Goal: Transaction & Acquisition: Purchase product/service

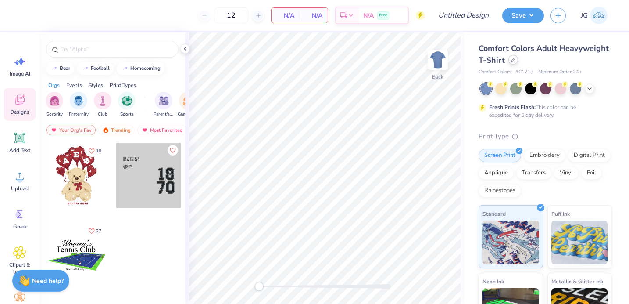
click at [516, 61] on div at bounding box center [513, 60] width 10 height 10
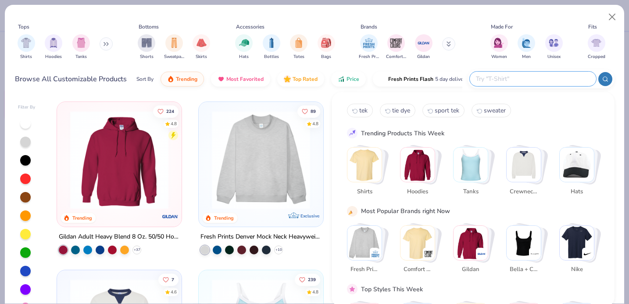
click at [522, 80] on input "text" at bounding box center [532, 79] width 115 height 10
type input "hockey"
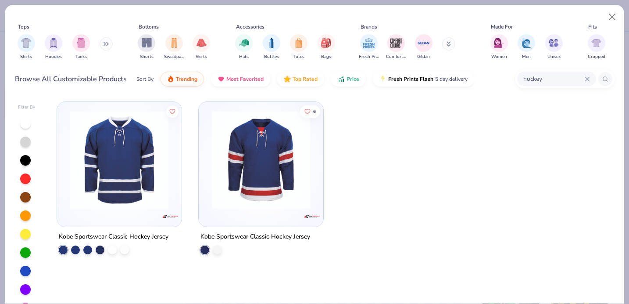
click at [588, 79] on icon at bounding box center [587, 79] width 4 height 4
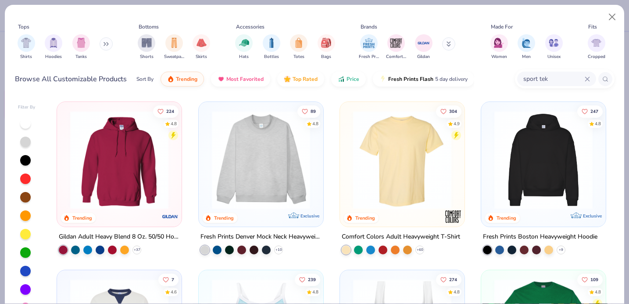
type input "sport tek"
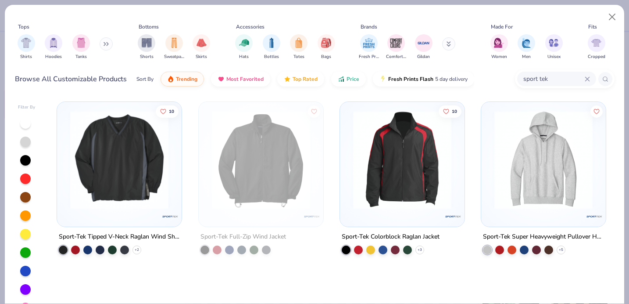
click at [102, 197] on img at bounding box center [119, 160] width 107 height 98
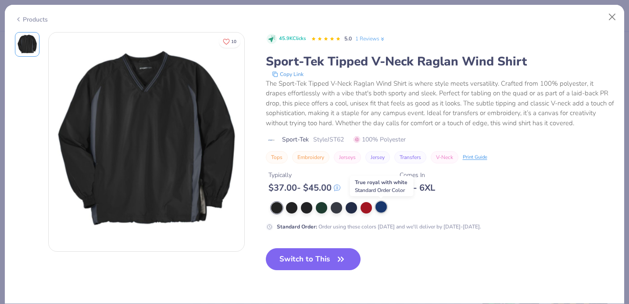
click at [384, 208] on div at bounding box center [380, 206] width 11 height 11
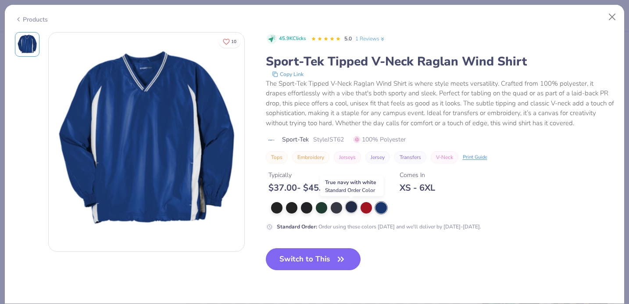
click at [351, 207] on div at bounding box center [351, 206] width 11 height 11
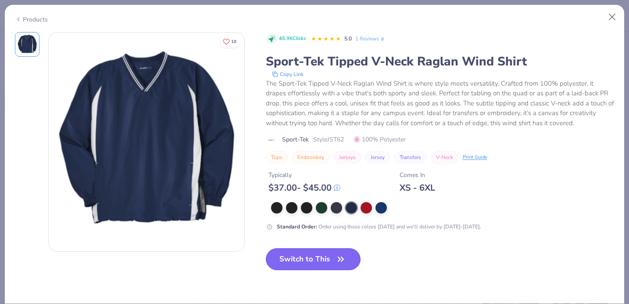
click at [299, 257] on button "Switch to This" at bounding box center [313, 259] width 95 height 22
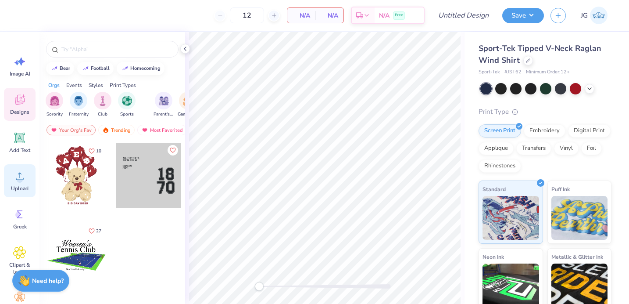
click at [16, 187] on span "Upload" at bounding box center [20, 188] width 18 height 7
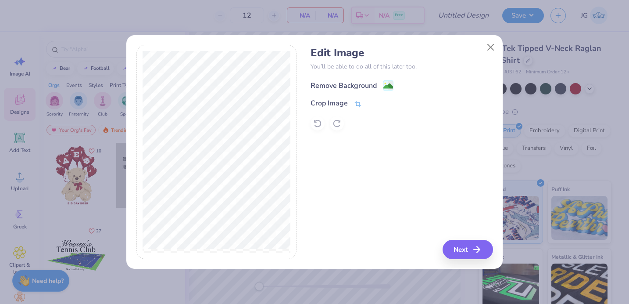
click at [379, 79] on div "Remove Background" at bounding box center [402, 84] width 182 height 11
click at [387, 83] on image at bounding box center [388, 86] width 10 height 10
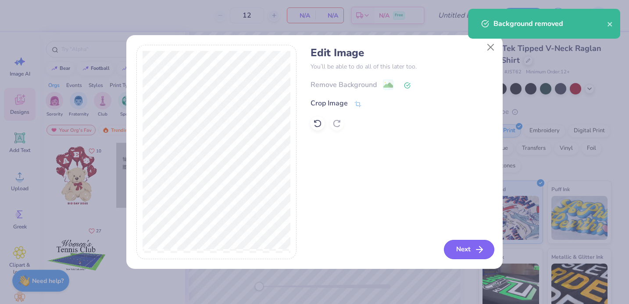
click at [478, 247] on icon "button" at bounding box center [479, 249] width 11 height 11
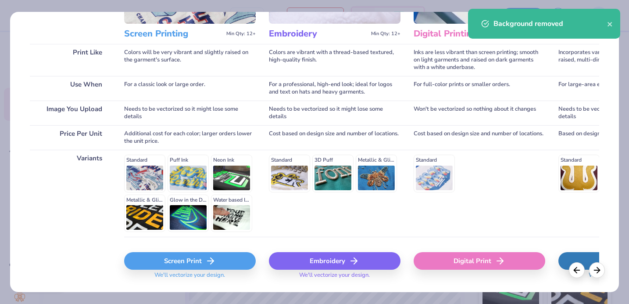
scroll to position [134, 0]
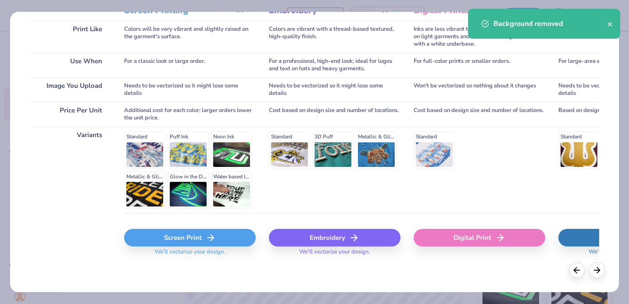
click at [214, 240] on icon at bounding box center [210, 237] width 11 height 11
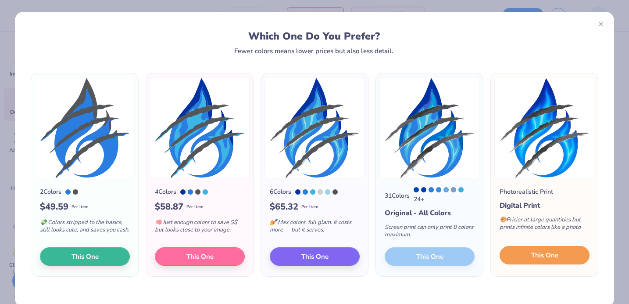
click at [518, 254] on button "This One" at bounding box center [545, 255] width 90 height 18
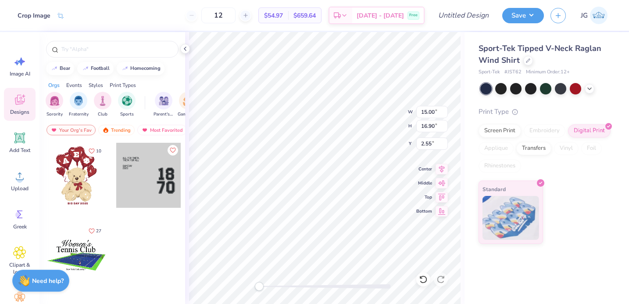
type input "3.40"
type input "3.83"
type input "15.61"
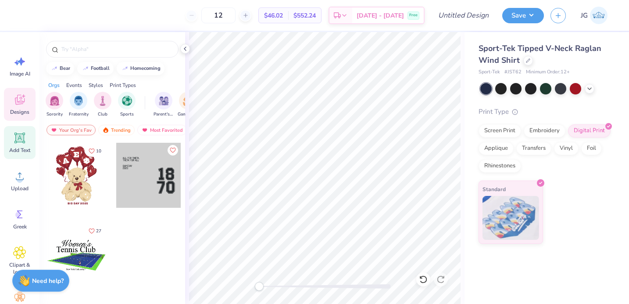
click at [24, 135] on icon at bounding box center [19, 137] width 11 height 11
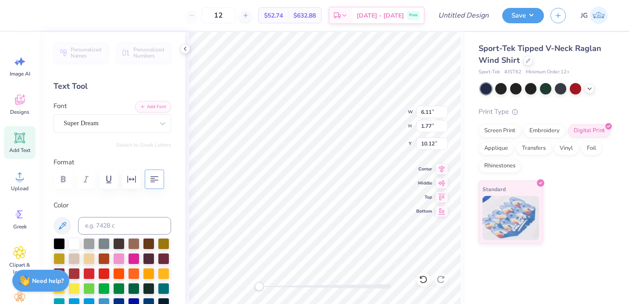
type input "3.40"
type input "3.83"
type input "0.50"
click at [499, 132] on div "Screen Print" at bounding box center [500, 129] width 43 height 13
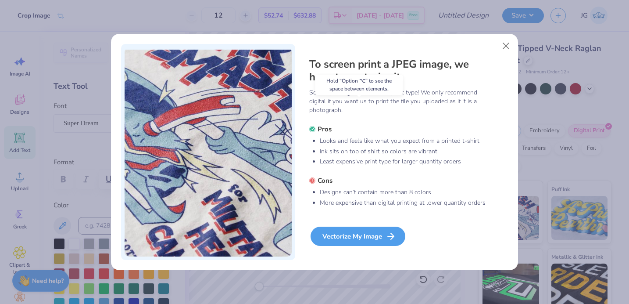
click at [360, 235] on div "Vectorize My Image" at bounding box center [358, 235] width 95 height 19
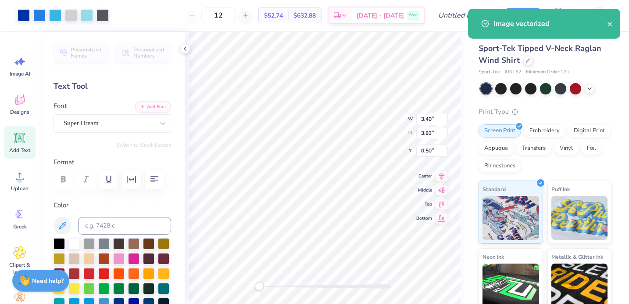
type input "3.39"
type input "3.82"
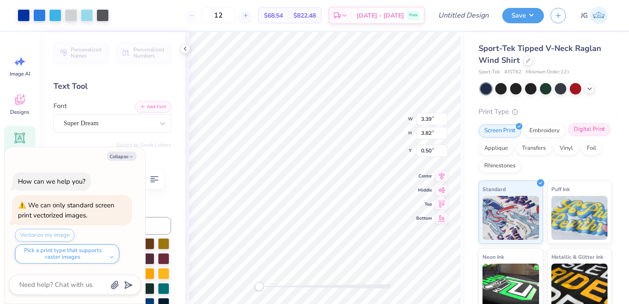
click at [573, 133] on div "Digital Print" at bounding box center [589, 129] width 43 height 13
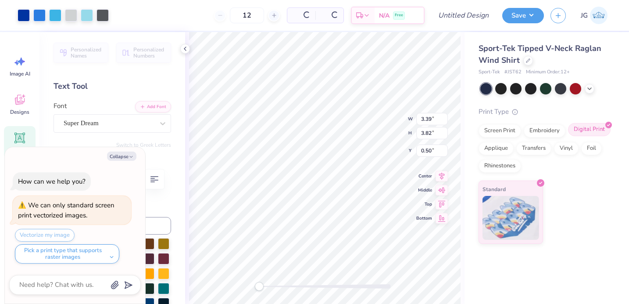
type textarea "x"
type input "6.11"
type input "1.77"
type input "10.12"
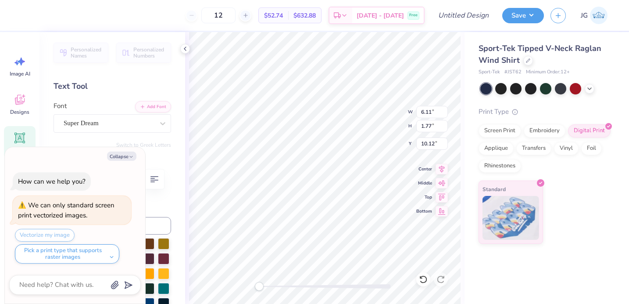
type textarea "x"
type textarea "Z"
type textarea "x"
type textarea "ZO"
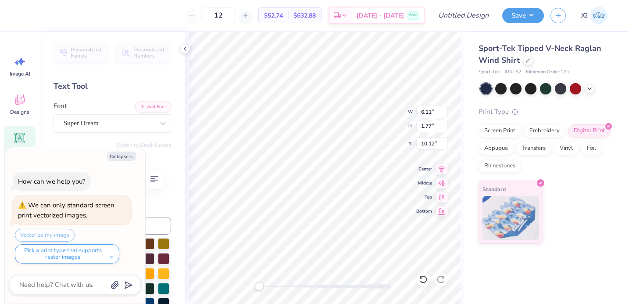
type textarea "x"
type textarea "ZOR"
type textarea "x"
type textarea "ZOR"
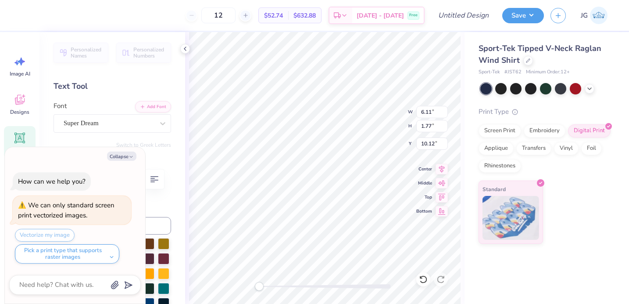
type textarea "x"
type textarea "ZOR X"
type textarea "x"
type textarea "ZOR XV"
type textarea "x"
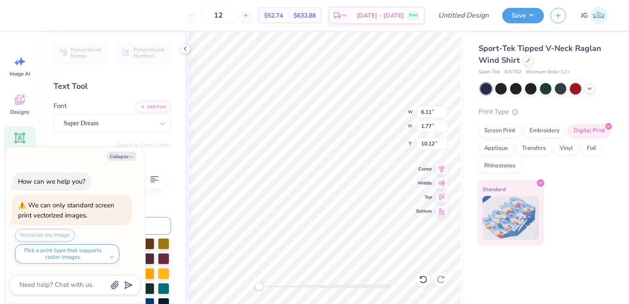
type textarea "ZOR XVI"
type textarea "x"
type textarea "ZOR XVII"
click at [131, 151] on button "Collapse" at bounding box center [121, 155] width 29 height 9
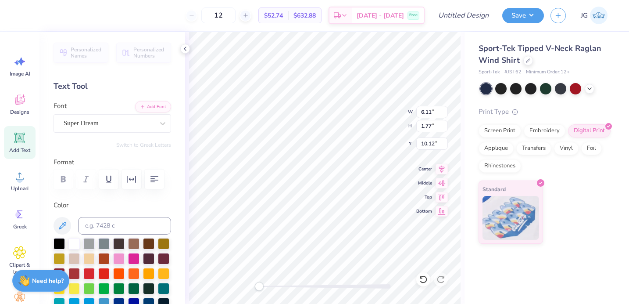
type textarea "x"
click at [130, 123] on div "Super Dream" at bounding box center [109, 123] width 92 height 14
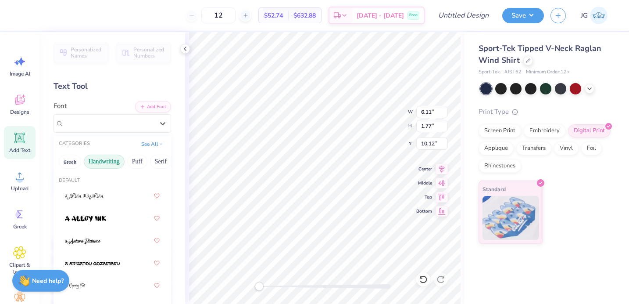
click at [101, 159] on button "Handwriting" at bounding box center [104, 161] width 41 height 14
click at [75, 165] on button "Greek" at bounding box center [70, 161] width 22 height 14
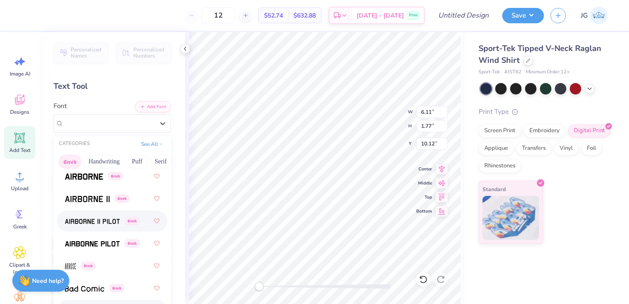
scroll to position [0, 0]
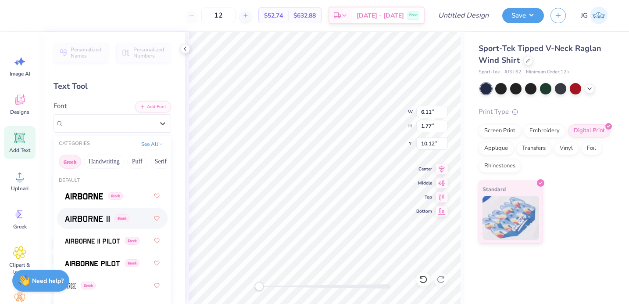
click at [85, 211] on div "Greek" at bounding box center [112, 218] width 95 height 16
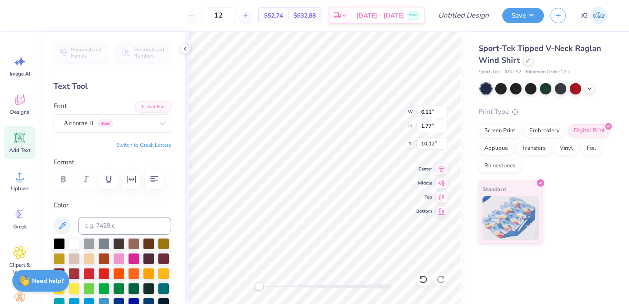
type input "3.16"
type input "0.61"
type input "11.31"
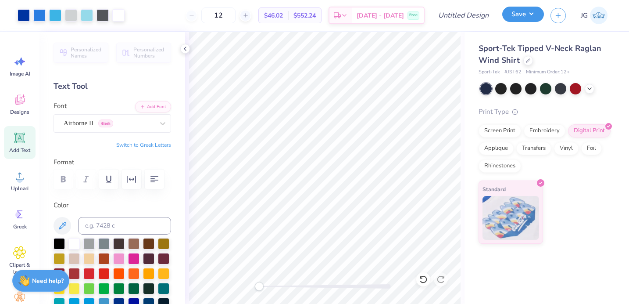
click at [529, 12] on button "Save" at bounding box center [523, 14] width 42 height 15
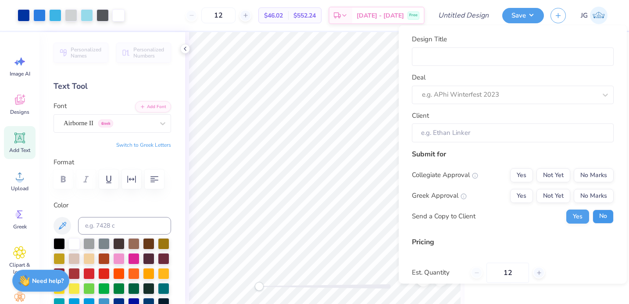
click at [597, 214] on button "No" at bounding box center [603, 216] width 21 height 14
click at [595, 196] on button "No Marks" at bounding box center [594, 195] width 40 height 14
click at [593, 172] on button "No Marks" at bounding box center [594, 175] width 40 height 14
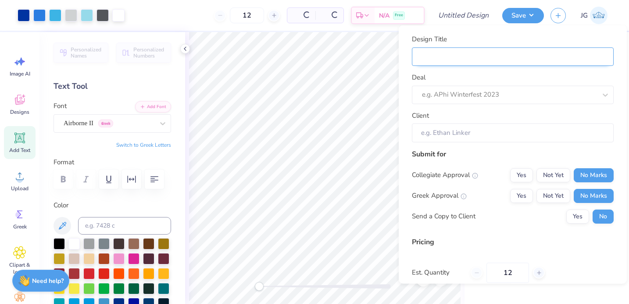
type input "$46.02"
click at [506, 56] on input "Design Title" at bounding box center [513, 56] width 202 height 19
type input "Z"
type input "Zo"
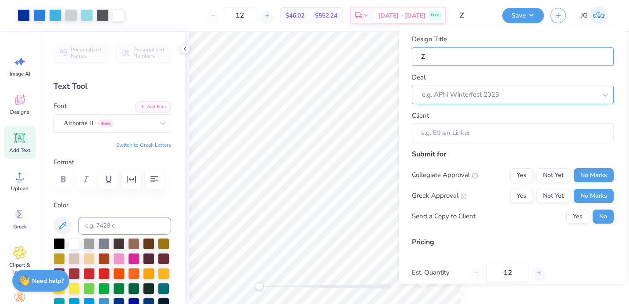
type input "Zo"
type input "Zor"
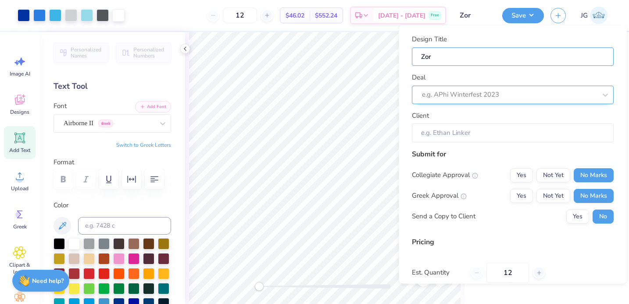
type input "Zor S"
type input "Zor Sw"
type input "Zor Swe"
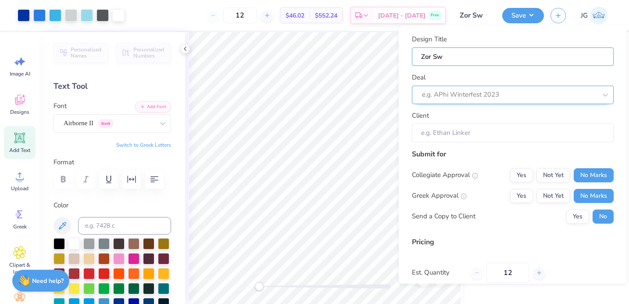
type input "Zor Swe"
type input "[PERSON_NAME]"
type input "Zor Sweat"
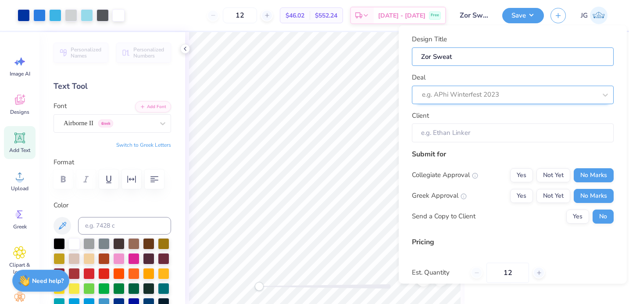
type input "Zor Sweate"
type input "Zor Sweater"
click at [474, 96] on div at bounding box center [500, 95] width 157 height 12
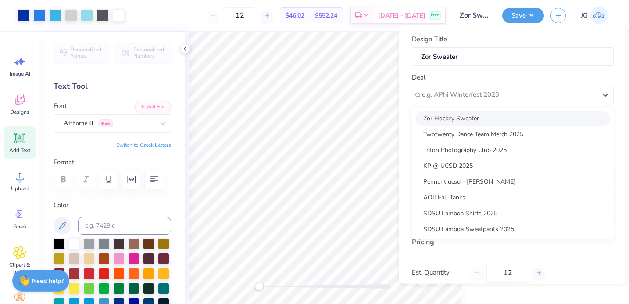
click at [457, 119] on div "Zor Hockey Sweater" at bounding box center [512, 118] width 195 height 14
type input "[PERSON_NAME]"
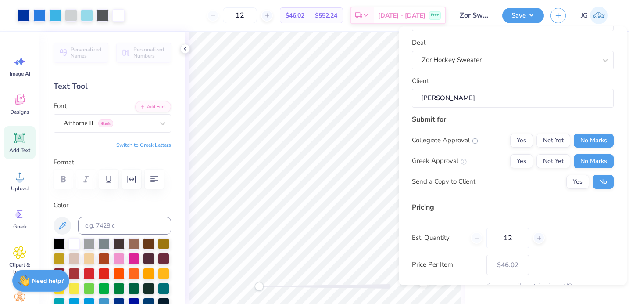
scroll to position [76, 0]
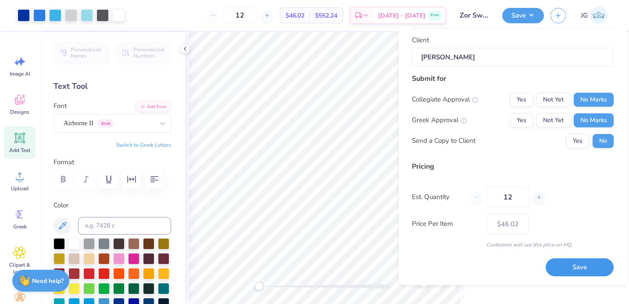
click at [557, 268] on button "Save" at bounding box center [580, 267] width 68 height 18
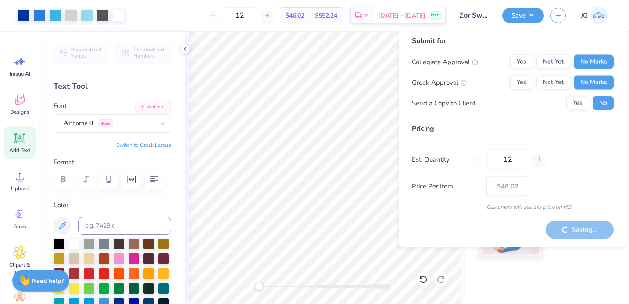
type input "– –"
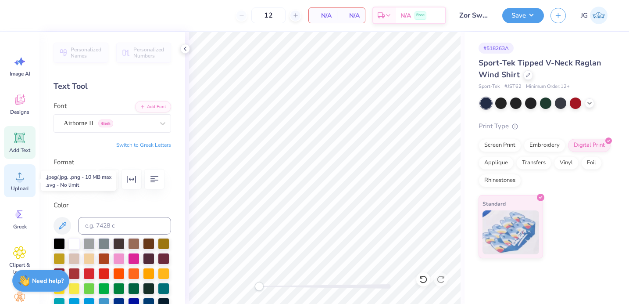
click at [20, 179] on icon at bounding box center [20, 175] width 8 height 7
click at [14, 138] on icon at bounding box center [19, 137] width 13 height 13
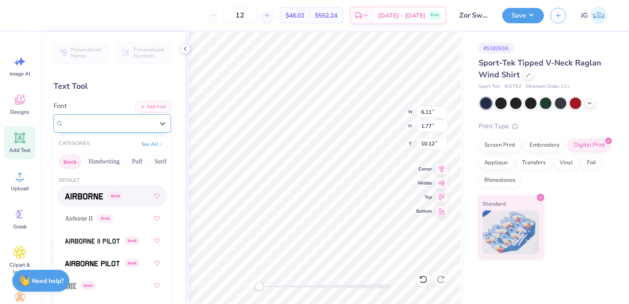
click at [129, 117] on div at bounding box center [109, 123] width 90 height 12
click at [91, 195] on img at bounding box center [84, 196] width 38 height 6
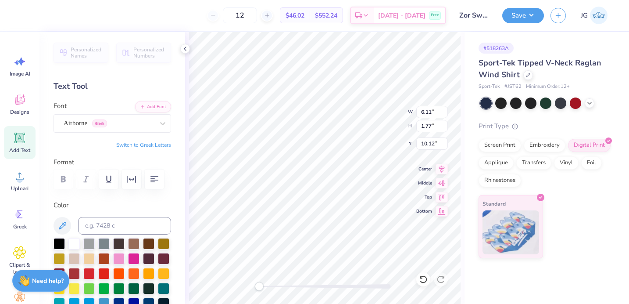
scroll to position [0, 0]
type textarea "PEELA"
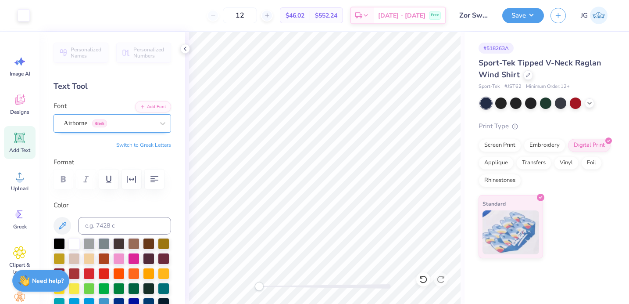
click at [127, 125] on div "Airborne Greek" at bounding box center [109, 123] width 92 height 14
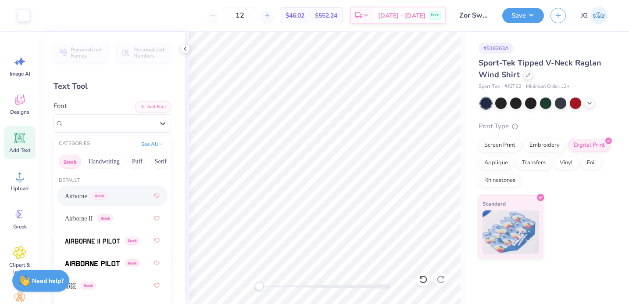
click at [106, 193] on span "Greek" at bounding box center [99, 196] width 15 height 8
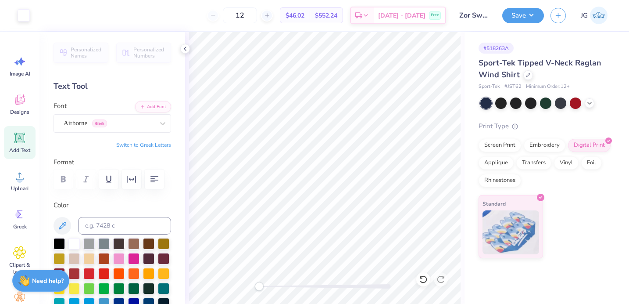
click at [21, 149] on span "Add Text" at bounding box center [19, 150] width 21 height 7
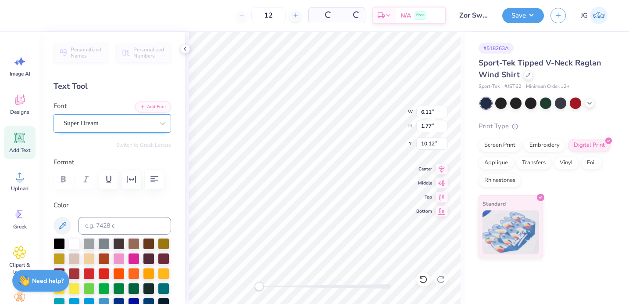
click at [104, 126] on div "Super Dream" at bounding box center [109, 123] width 92 height 14
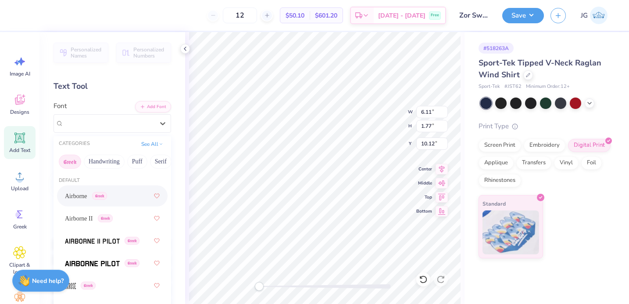
click at [100, 202] on div "Airborne Greek" at bounding box center [112, 196] width 95 height 16
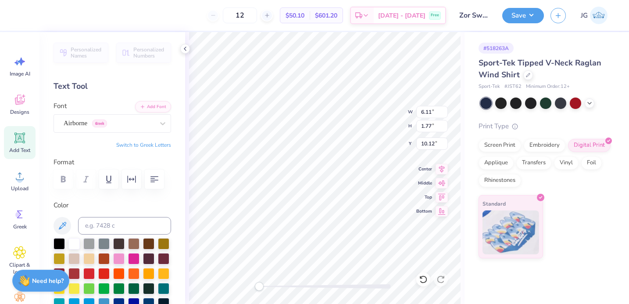
type textarea "17"
type input "9.31"
type input "8.31"
type input "3.61"
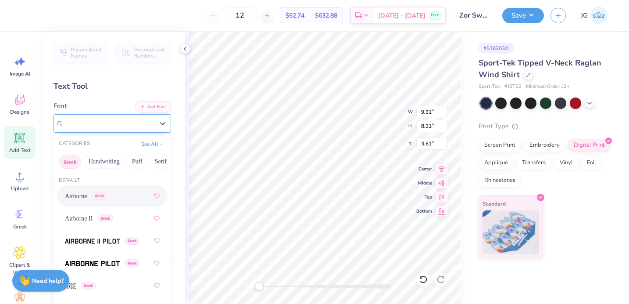
click at [139, 125] on div "Airborne Greek" at bounding box center [109, 123] width 92 height 14
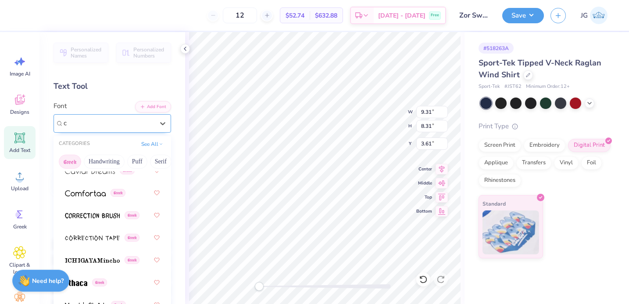
scroll to position [0, 0]
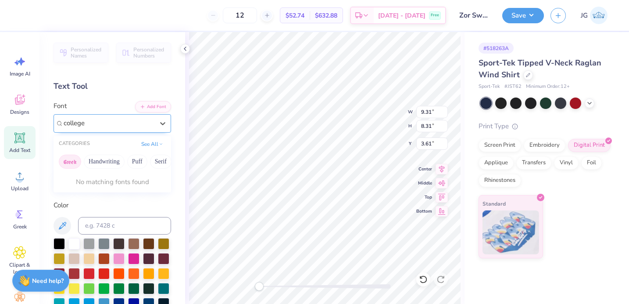
type input "college"
click at [156, 164] on button "Serif" at bounding box center [160, 161] width 21 height 14
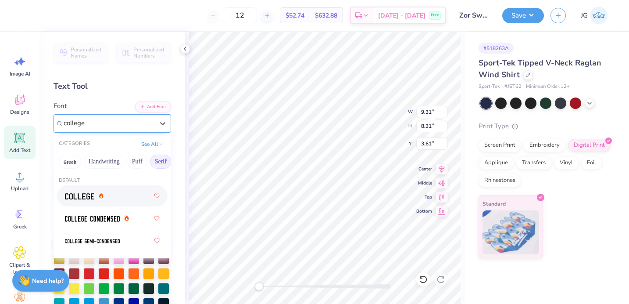
click at [92, 201] on div at bounding box center [112, 196] width 95 height 16
